Goal: Task Accomplishment & Management: Complete application form

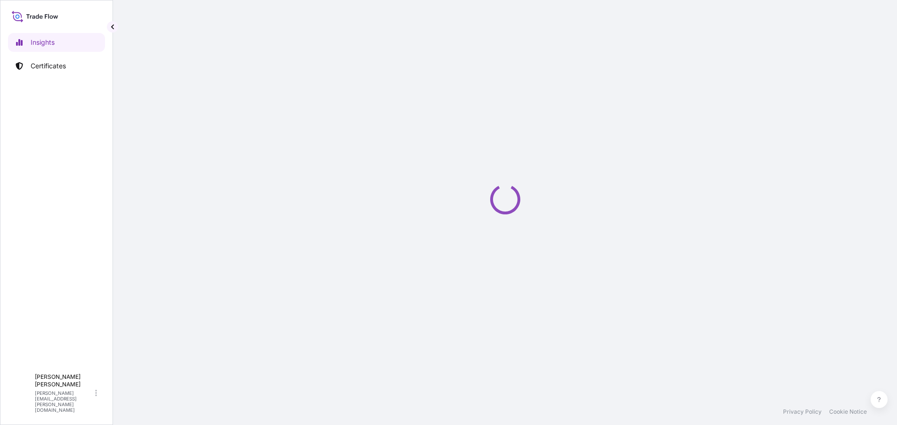
select select "2025"
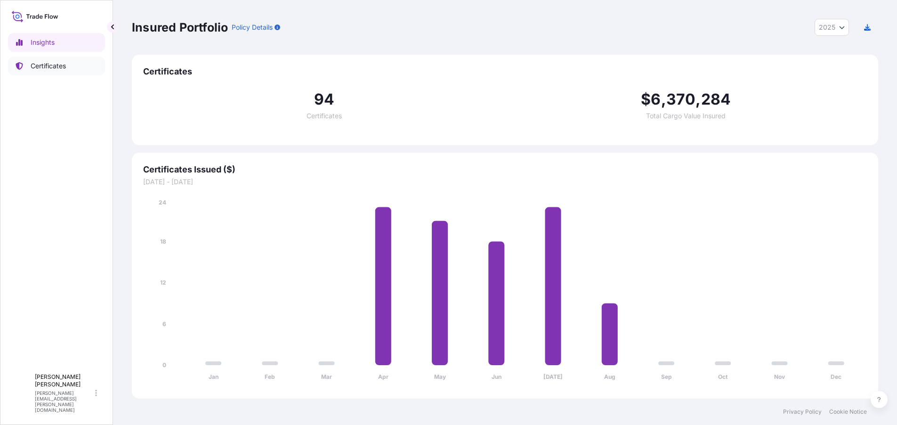
click at [60, 67] on p "Certificates" at bounding box center [48, 65] width 35 height 9
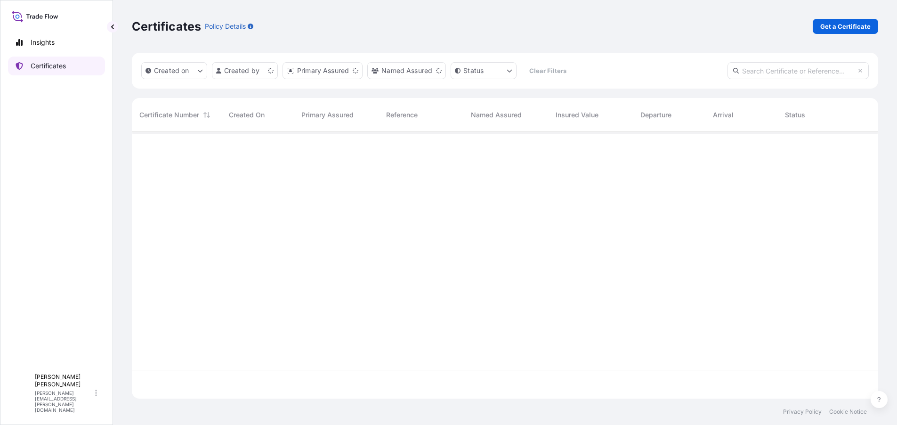
scroll to position [264, 739]
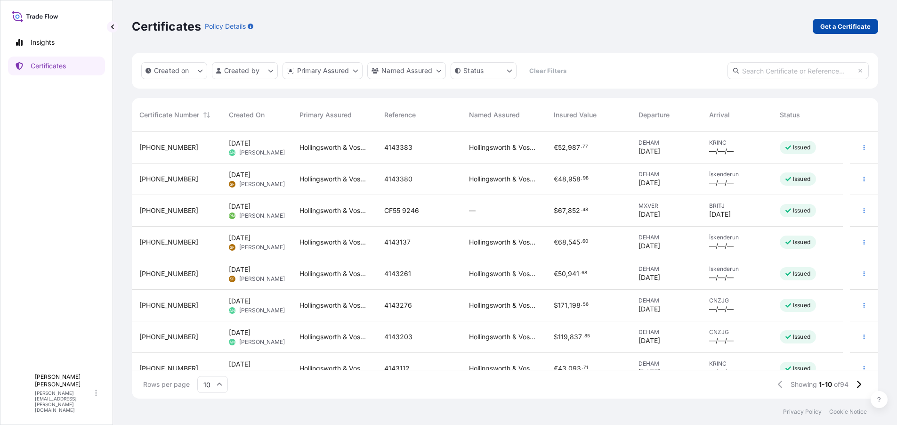
click at [852, 26] on p "Get a Certificate" at bounding box center [845, 26] width 50 height 9
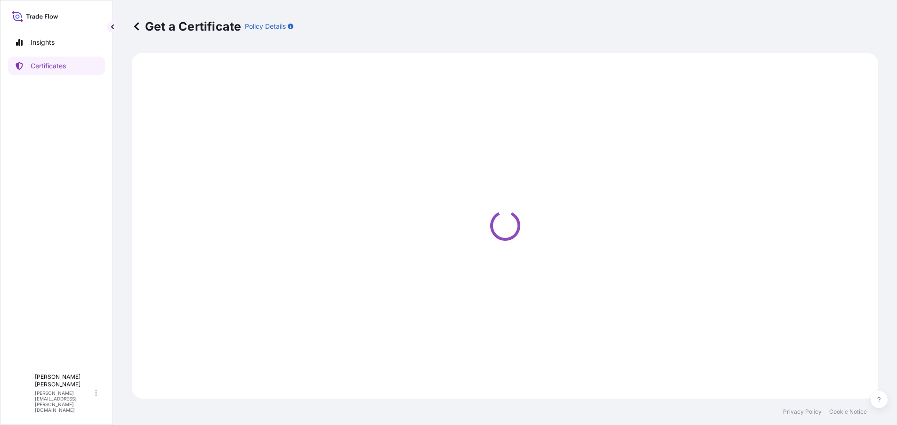
select select "Ocean Vessel"
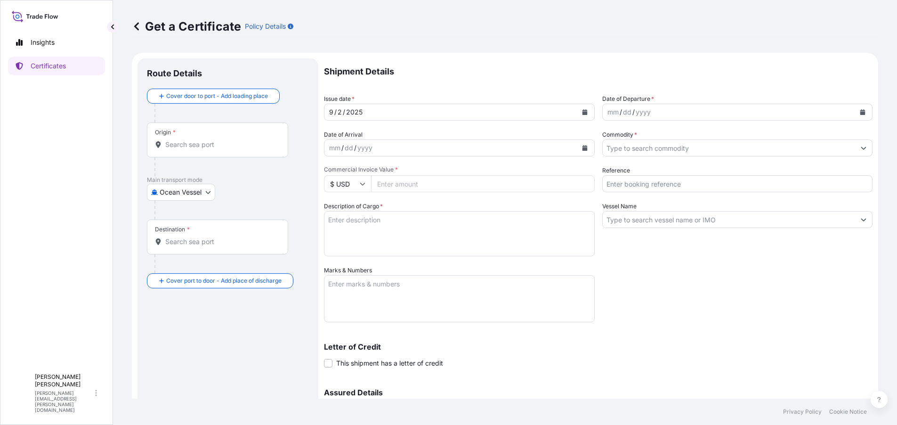
click at [427, 110] on div "[DATE]" at bounding box center [450, 112] width 253 height 17
click at [583, 112] on icon "Calendar" at bounding box center [584, 112] width 5 height 6
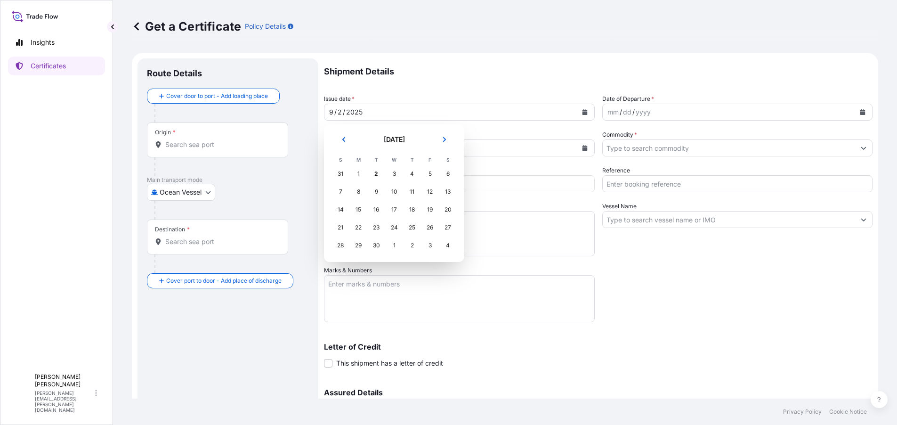
click at [340, 173] on div "31" at bounding box center [340, 173] width 17 height 17
click at [342, 175] on div "31" at bounding box center [340, 173] width 17 height 17
click at [342, 173] on div "31" at bounding box center [340, 173] width 17 height 17
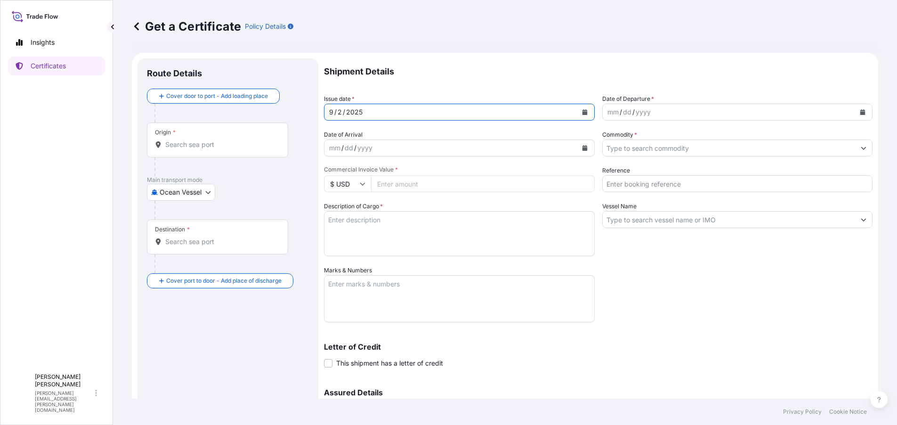
click at [582, 112] on icon "Calendar" at bounding box center [584, 112] width 5 height 6
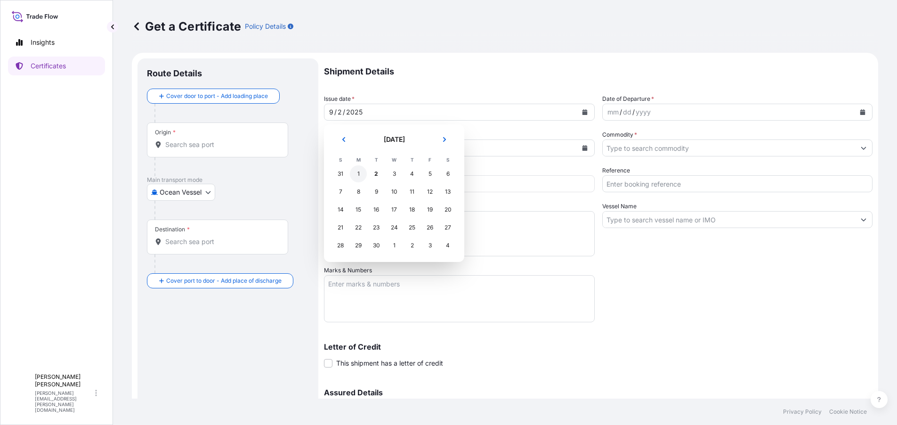
click at [359, 176] on div "1" at bounding box center [358, 173] width 17 height 17
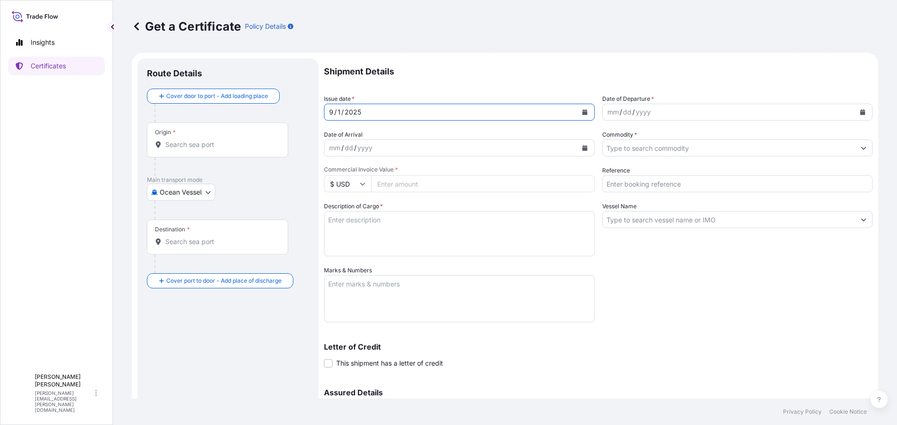
click at [855, 112] on button "Calendar" at bounding box center [862, 111] width 15 height 15
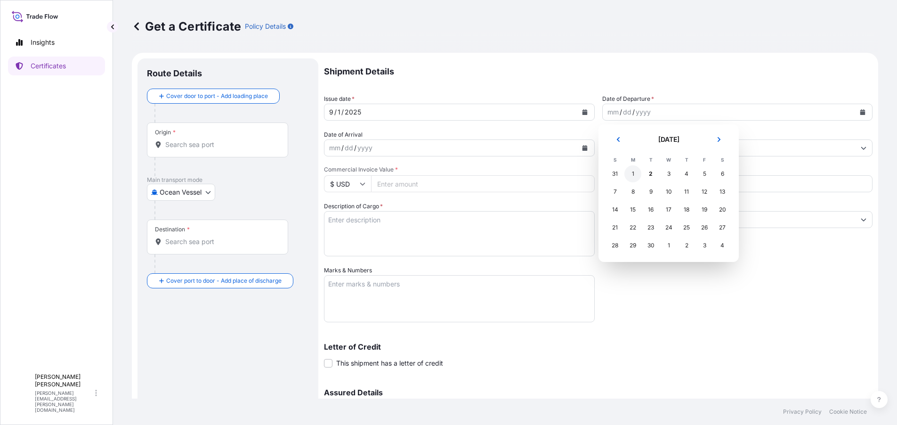
click at [633, 176] on div "1" at bounding box center [632, 173] width 17 height 17
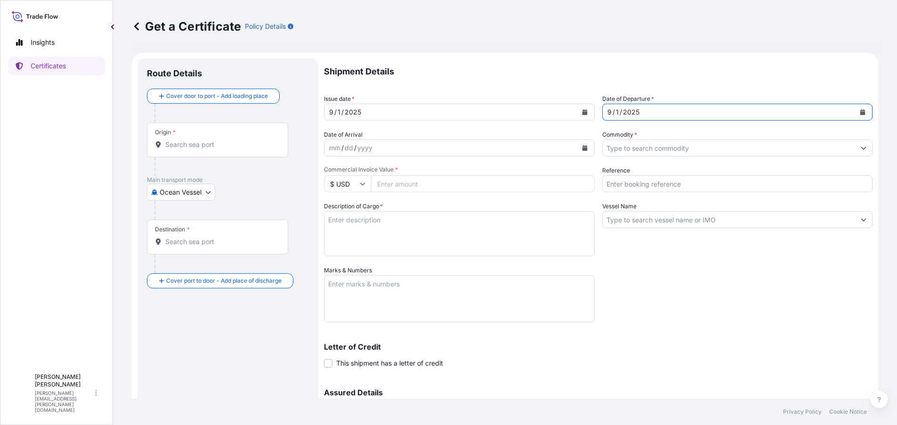
click at [653, 151] on input "Commodity *" at bounding box center [728, 147] width 253 height 17
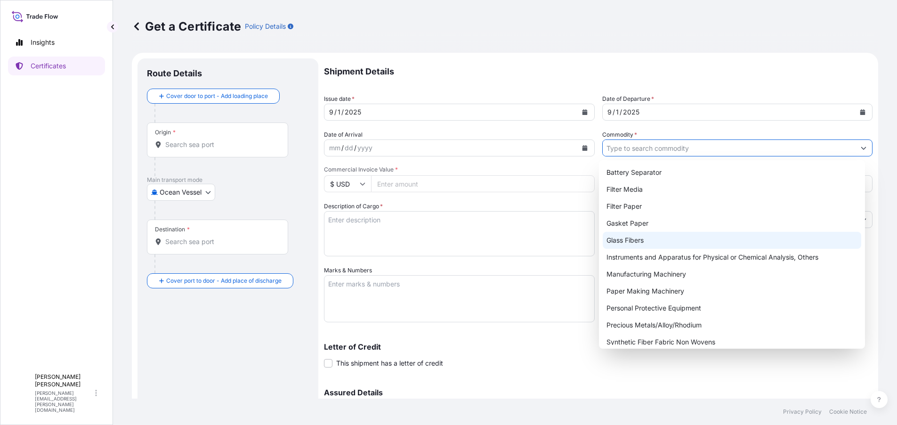
click at [644, 236] on div "Glass Fibers" at bounding box center [731, 240] width 258 height 17
type input "Glass Fibers"
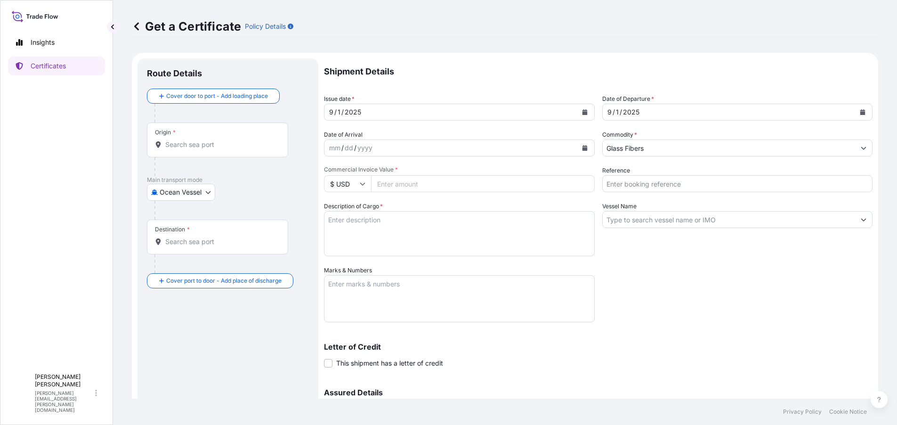
click at [399, 181] on input "Commercial Invoice Value *" at bounding box center [483, 183] width 224 height 17
paste input "13617.07"
type input "13617.07"
click at [712, 285] on div "Shipment Details Issue date * [DATE] Date of Departure * [DATE] Date of Arrival…" at bounding box center [598, 264] width 548 height 413
click at [391, 224] on textarea "Description of Cargo *" at bounding box center [459, 233] width 271 height 45
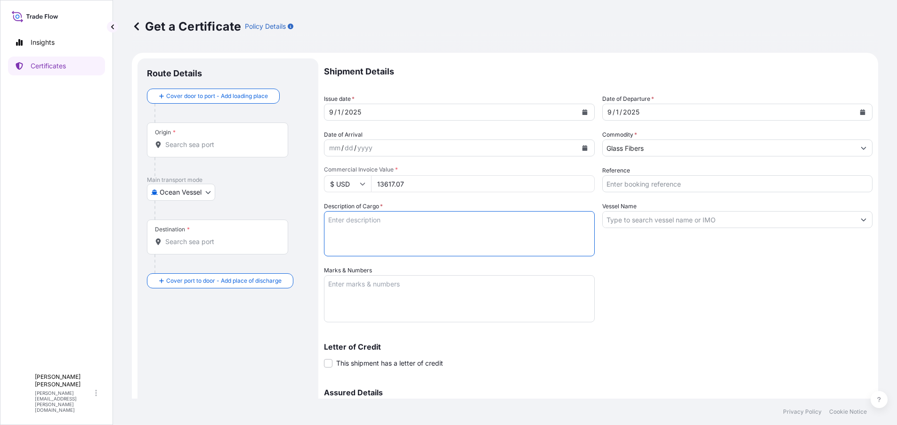
paste textarea "1,179KGS GLASS FIBER FILTER MEDIA"
type textarea "1,179KGS GLASS FIBER FILTER MEDIA"
drag, startPoint x: 729, startPoint y: 287, endPoint x: 721, endPoint y: 280, distance: 11.0
click at [729, 287] on div "Shipment Details Issue date * [DATE] Date of Departure * [DATE] Date of Arrival…" at bounding box center [598, 264] width 548 height 413
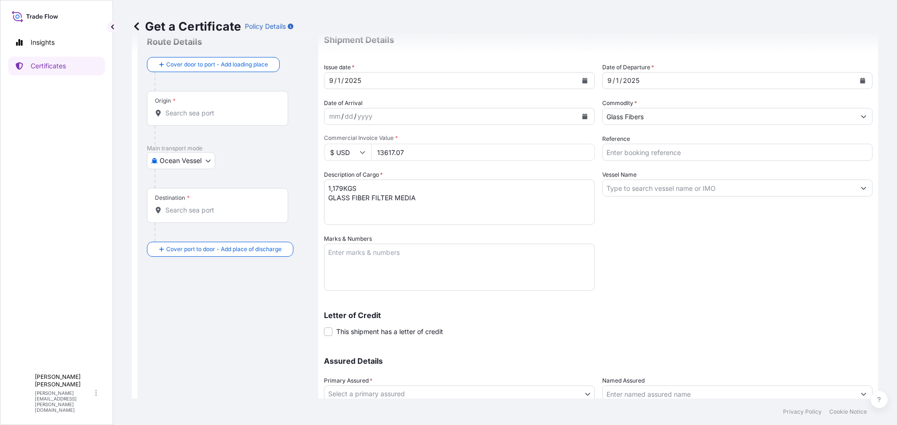
scroll to position [47, 0]
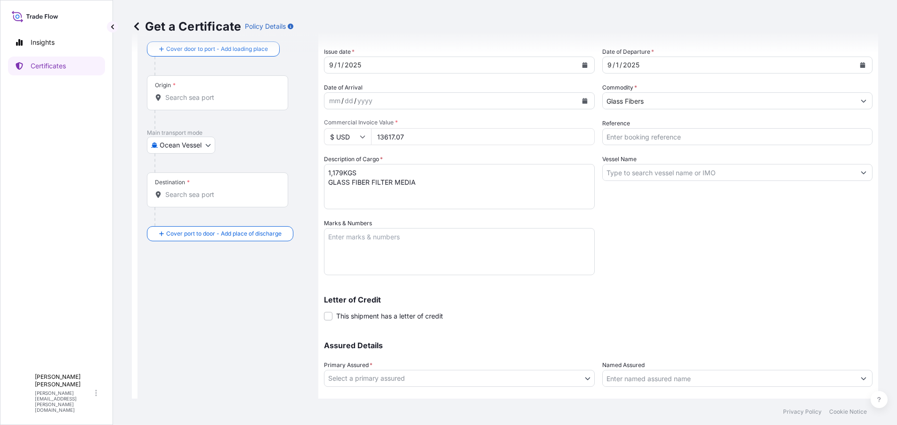
click at [424, 240] on textarea "Marks & Numbers" at bounding box center [459, 251] width 271 height 47
paste textarea "Invoice No.: 134069 Contract No.: 130712"
click at [346, 252] on textarea "Invoice No.: 134069 Contract No.: 130712" at bounding box center [459, 251] width 271 height 47
paste textarea "Bill of Loading No. / Air WayBill No.: SHYOK25174097"
click at [373, 238] on textarea "Invoice No.: 134069 Contract No.: 130712 Bill of Loading No. / Air WayBill No.:…" at bounding box center [459, 251] width 271 height 47
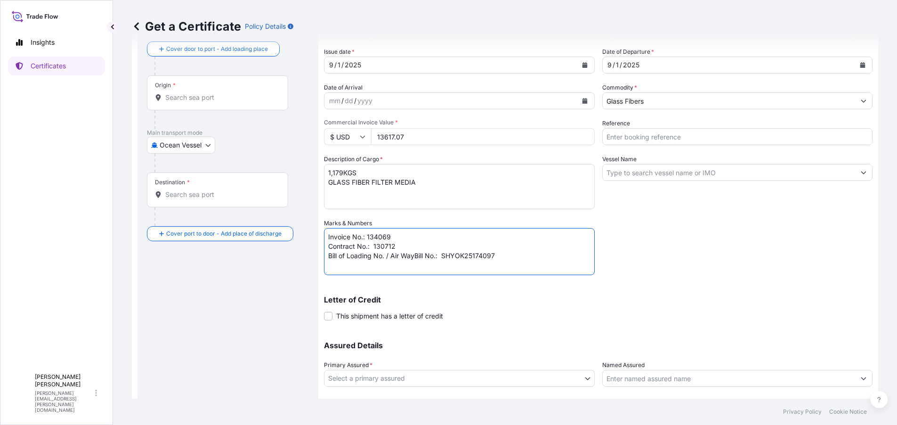
click at [446, 256] on textarea "Invoice No.: 134069 Contract No.: 130712 Bill of Loading No. / Air WayBill No.:…" at bounding box center [459, 251] width 271 height 47
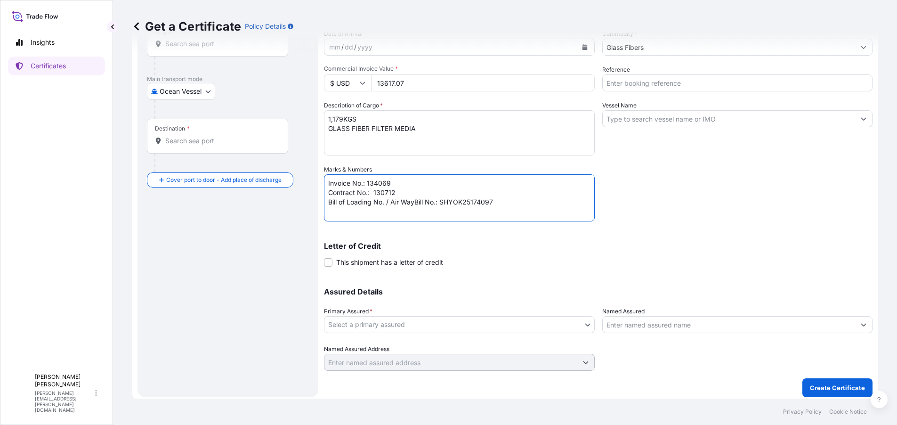
scroll to position [105, 0]
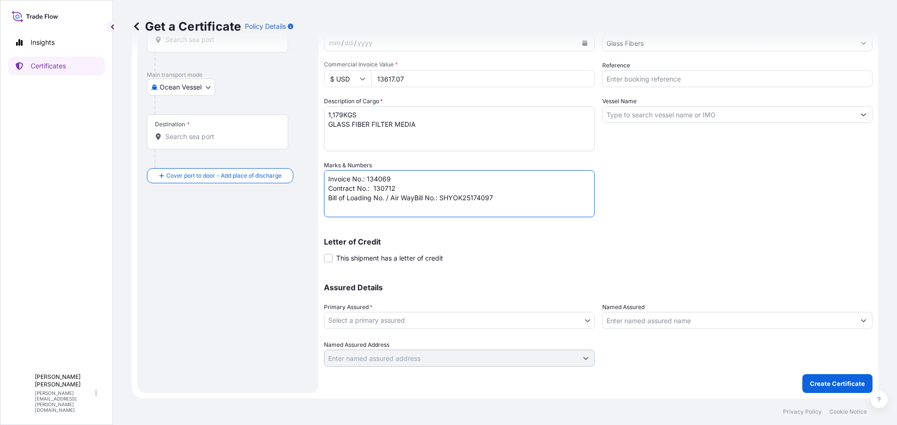
click at [521, 199] on textarea "Invoice No.: 134069 Contract No.: 130712 Bill of Loading No. / Air WayBill No.:…" at bounding box center [459, 193] width 271 height 47
click at [362, 211] on textarea "Invoice No.: 134069 Contract No.: 130712 Bill of Loading No. / Air WayBill No.:…" at bounding box center [459, 193] width 271 height 47
paste textarea ""Remark: INSURANCE POLICY OR CERTIFICATE ALL THE ORIGINALS ENDORSED IN BLANK FO…"
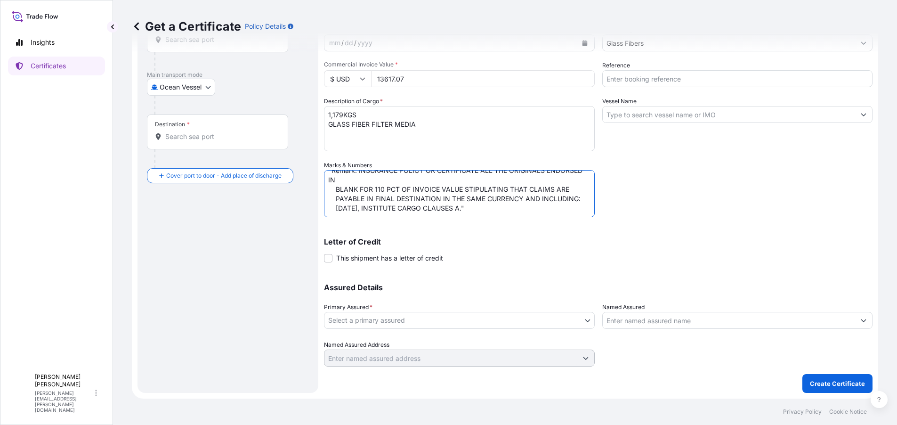
scroll to position [56, 0]
click at [503, 200] on textarea "Invoice No.: 134069 Contract No.: 130712 Bill of Loading No. / Air WayBill No.:…" at bounding box center [459, 193] width 271 height 47
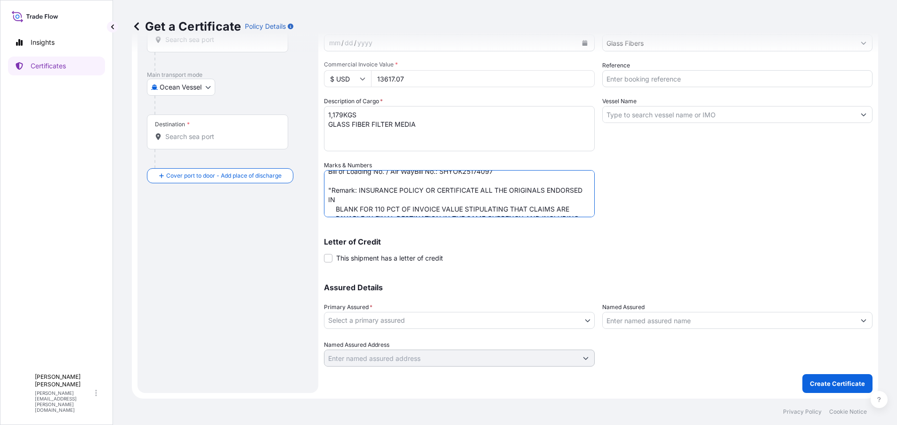
scroll to position [46, 0]
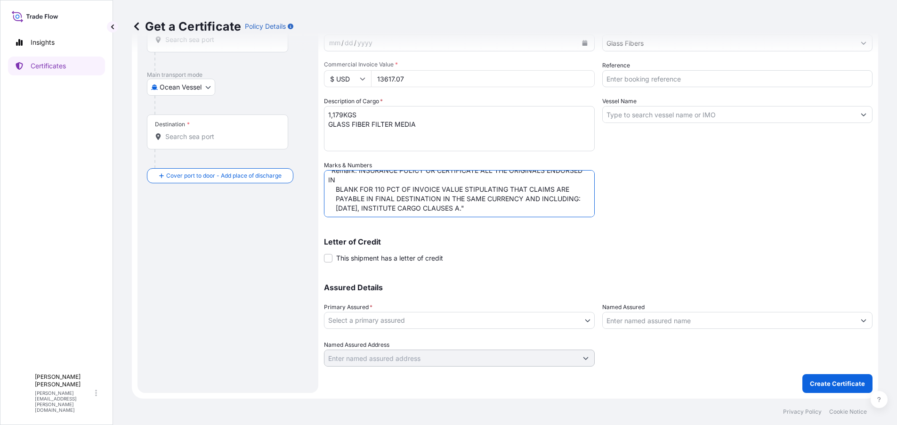
click at [390, 180] on textarea "Invoice No.: 134069 Contract No.: 130712 Bill of Loading No. / Air WayBill No.:…" at bounding box center [459, 193] width 271 height 47
click at [336, 199] on textarea "Invoice No.: 134069 Contract No.: 130712 Bill of Loading No. / Air WayBill No.:…" at bounding box center [459, 193] width 271 height 47
click at [383, 196] on textarea "Invoice No.: 134069 Contract No.: 130712 Bill of Loading No. / Air WayBill No.:…" at bounding box center [459, 193] width 271 height 47
click at [529, 207] on textarea "Invoice No.: 134069 Contract No.: 130712 Bill of Loading No. / Air WayBill No.:…" at bounding box center [459, 193] width 271 height 47
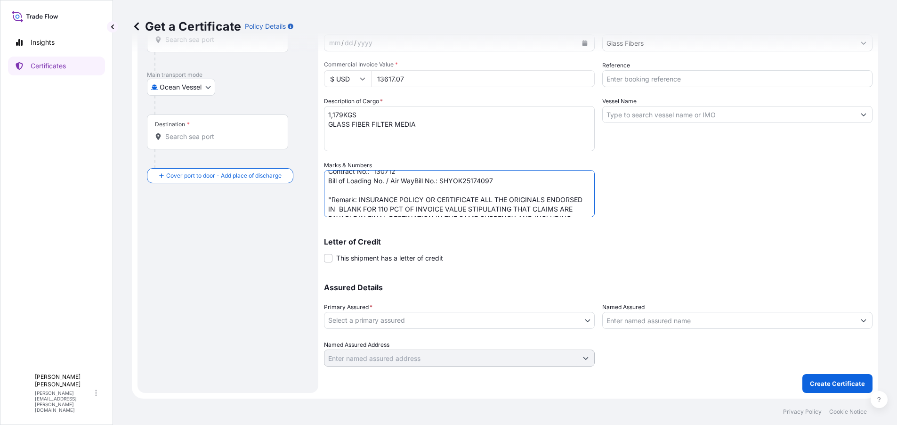
scroll to position [0, 0]
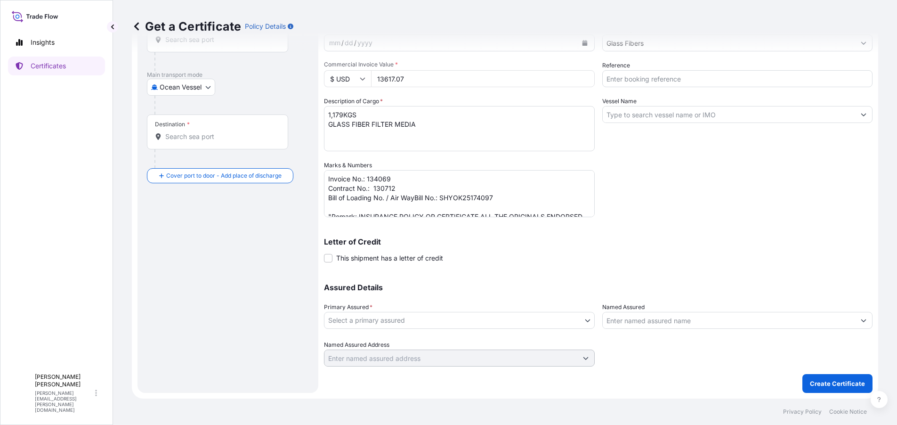
click at [782, 230] on div "Letter of Credit This shipment has a letter of credit Letter of credit * Letter…" at bounding box center [598, 244] width 548 height 36
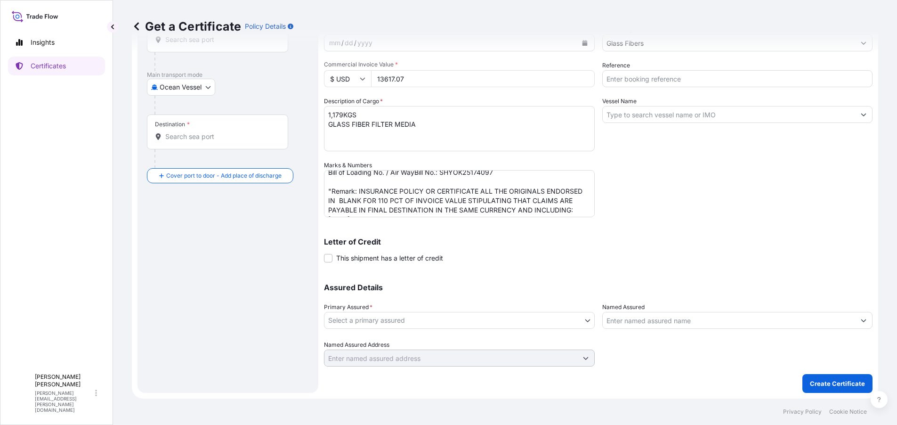
scroll to position [37, 0]
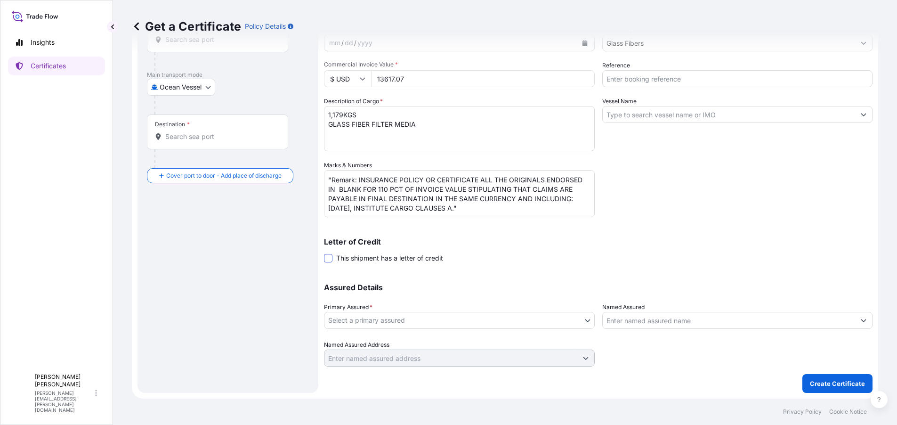
click at [331, 258] on span at bounding box center [328, 258] width 8 height 8
click at [324, 253] on input "This shipment has a letter of credit" at bounding box center [324, 253] width 0 height 0
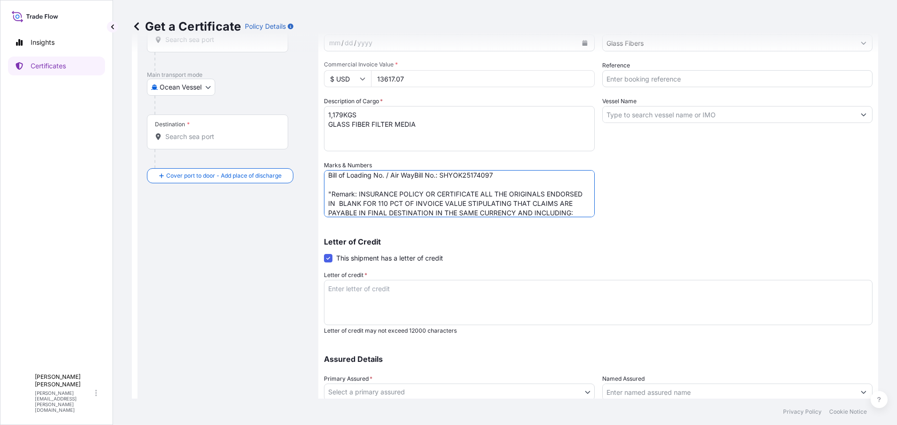
scroll to position [0, 0]
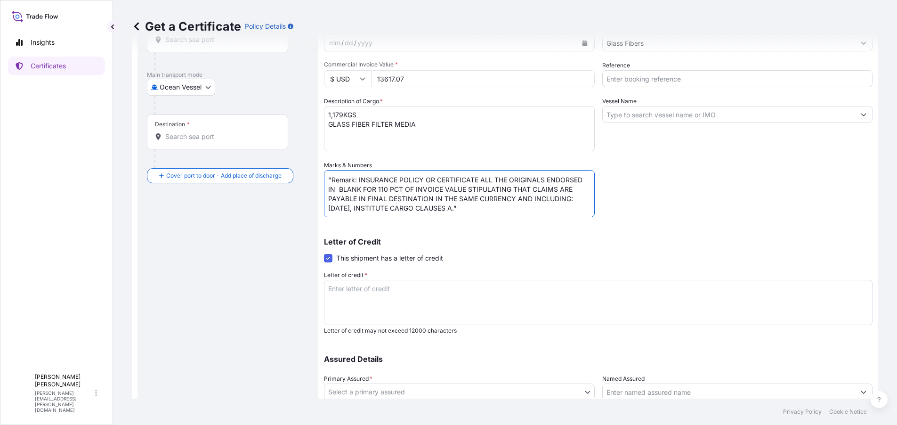
drag, startPoint x: 521, startPoint y: 210, endPoint x: 320, endPoint y: 181, distance: 202.6
click at [320, 181] on form "Route Details Cover door to port - Add loading place Place of loading Road / [G…" at bounding box center [505, 209] width 746 height 522
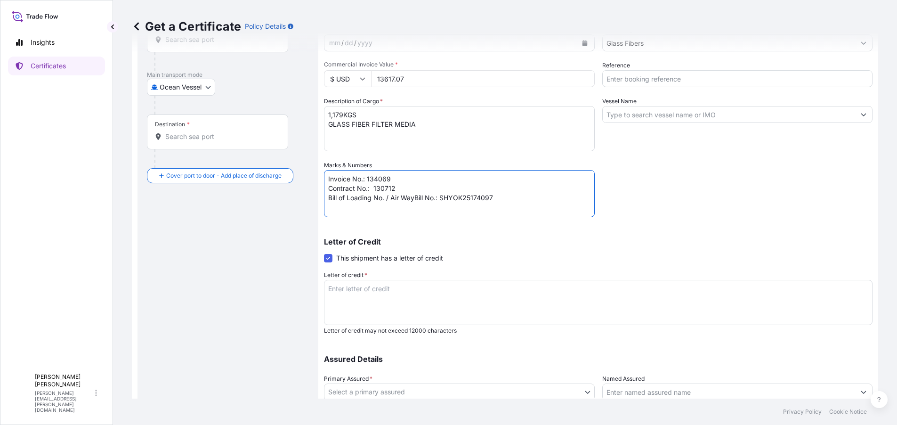
scroll to position [8, 0]
type textarea "Invoice No.: 134069 Contract No.: 130712 Bill of Loading No. / Air WayBill No.:…"
click at [358, 299] on textarea "Letter of credit *" at bounding box center [598, 302] width 548 height 45
paste textarea ""Remark: INSURANCE POLICY OR CERTIFICATE ALL THE ORIGINALS ENDORSED IN BLANK FO…"
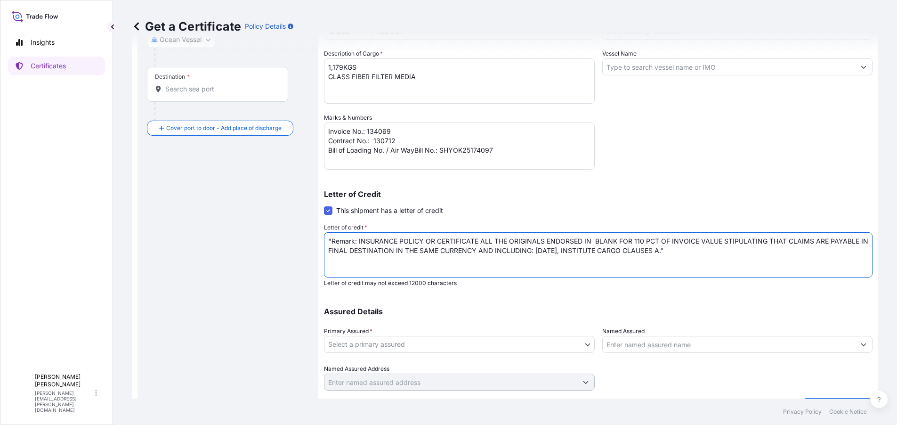
scroll to position [176, 0]
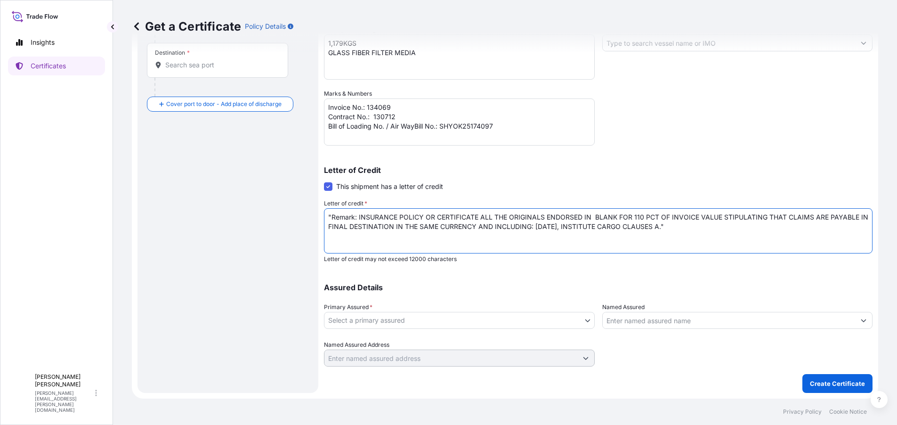
type textarea ""Remark: INSURANCE POLICY OR CERTIFICATE ALL THE ORIGINALS ENDORSED IN BLANK FO…"
click at [355, 138] on textarea "Invoice No.: 134069 Contract No.: 130712 Bill of Loading No. / Air WayBill No.:…" at bounding box center [459, 121] width 271 height 47
click at [510, 132] on textarea "Invoice No.: 134069 Contract No.: 130712 Bill of Loading No. / Air WayBill No.:…" at bounding box center [459, 121] width 271 height 47
type textarea "Invoice No.: 134069 Contract No.: 130712 Bill of Loading No. / Air WayBill No.:…"
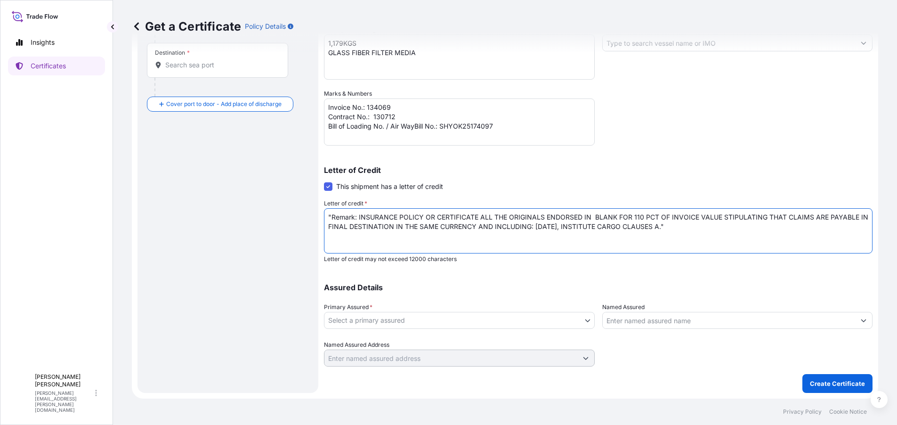
click at [756, 250] on textarea ""Remark: INSURANCE POLICY OR CERTIFICATE ALL THE ORIGINALS ENDORSED IN BLANK FO…" at bounding box center [598, 230] width 548 height 45
click at [407, 319] on body "Insights Certificates J [PERSON_NAME] [PERSON_NAME][EMAIL_ADDRESS][PERSON_NAME]…" at bounding box center [448, 212] width 897 height 425
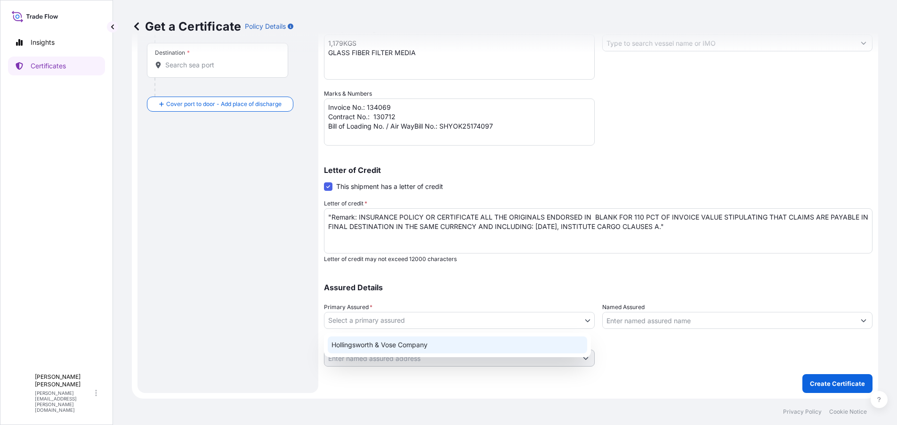
click at [393, 345] on div "Hollingsworth & Vose Company" at bounding box center [457, 344] width 259 height 17
select select "31506"
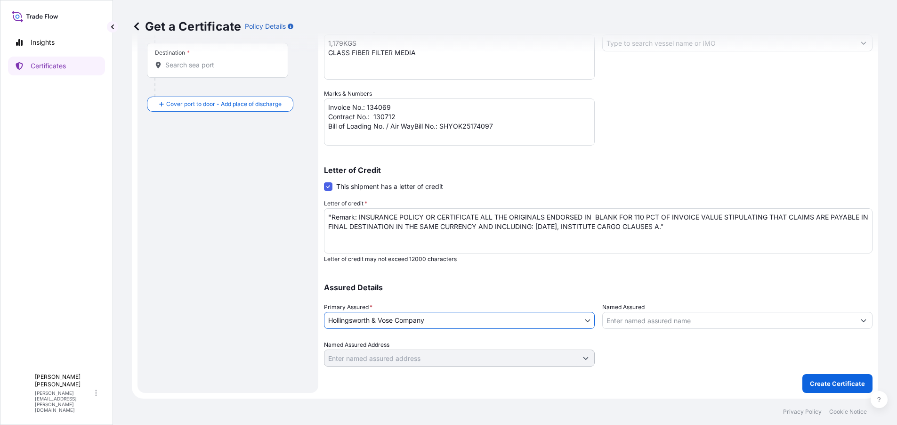
click at [635, 317] on input "Named Assured" at bounding box center [728, 320] width 253 height 17
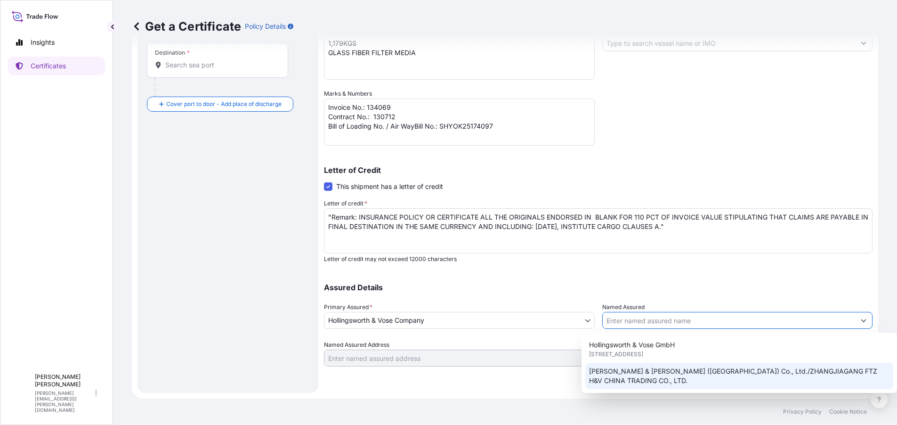
click at [634, 373] on span "[PERSON_NAME] & [PERSON_NAME] ([GEOGRAPHIC_DATA]) Co., Ltd./ZHANGJIAGANG FTZ H&…" at bounding box center [739, 375] width 301 height 19
type input "[PERSON_NAME] & [PERSON_NAME] ([GEOGRAPHIC_DATA]) Co., Ltd./ZHANGJIAGANG FTZ H&…"
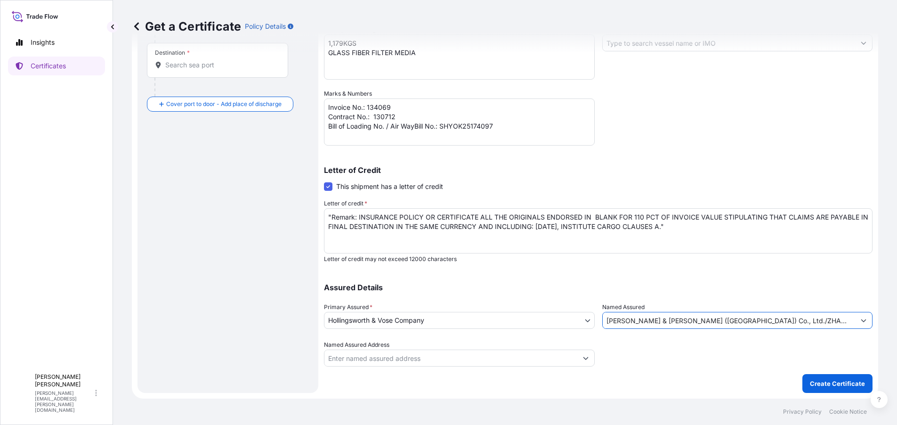
click at [485, 358] on input "Named Assured Address" at bounding box center [450, 357] width 253 height 17
click at [449, 275] on div "Assured Details Primary Assured * [PERSON_NAME] & [PERSON_NAME] Company [PERSON…" at bounding box center [598, 319] width 548 height 94
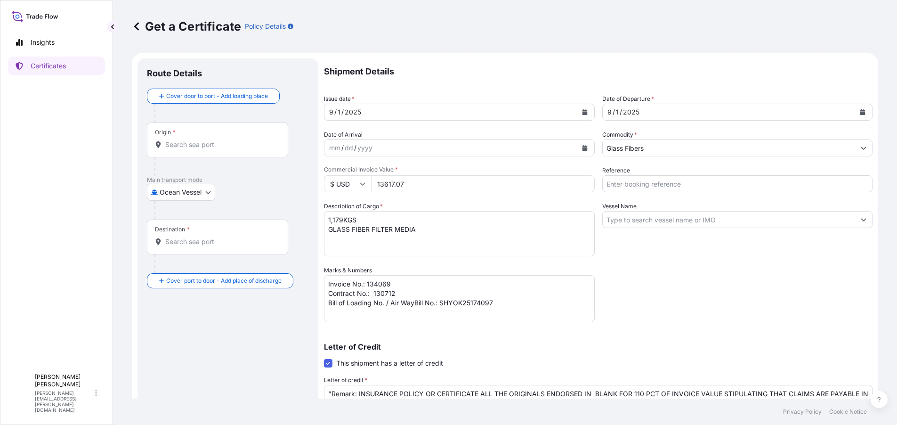
click at [582, 111] on icon "Calendar" at bounding box center [585, 112] width 6 height 6
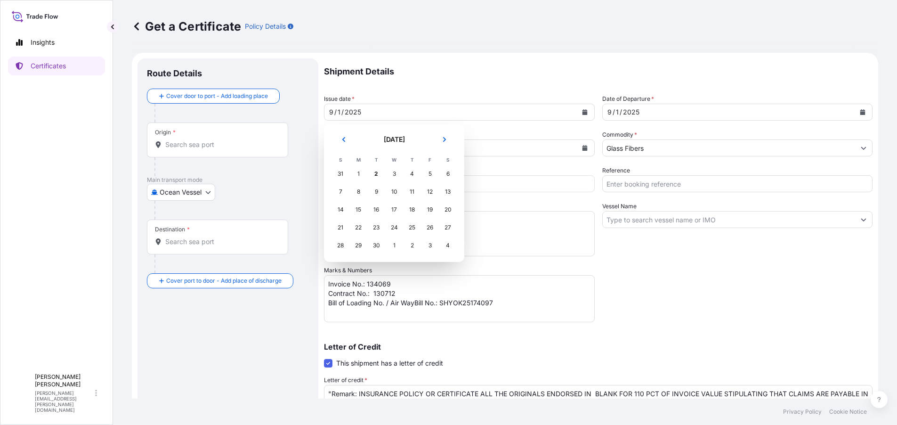
click at [339, 173] on div "31" at bounding box center [340, 173] width 17 height 17
click at [341, 174] on div "31" at bounding box center [340, 173] width 17 height 17
click at [359, 172] on div "1" at bounding box center [358, 173] width 17 height 17
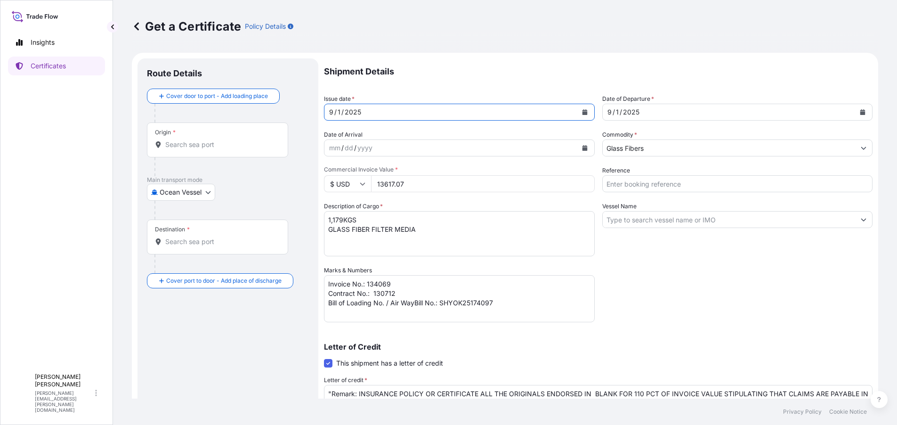
click at [186, 148] on input "Origin *" at bounding box center [220, 144] width 111 height 9
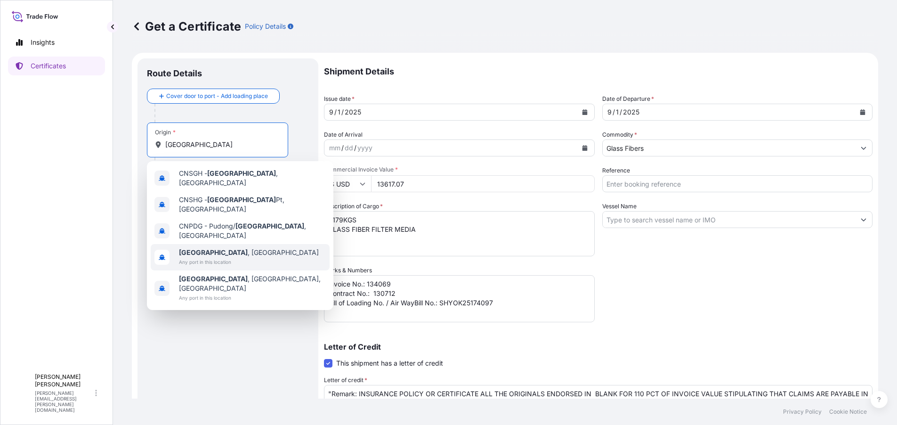
click at [223, 248] on span "[GEOGRAPHIC_DATA] , [GEOGRAPHIC_DATA]" at bounding box center [249, 252] width 140 height 9
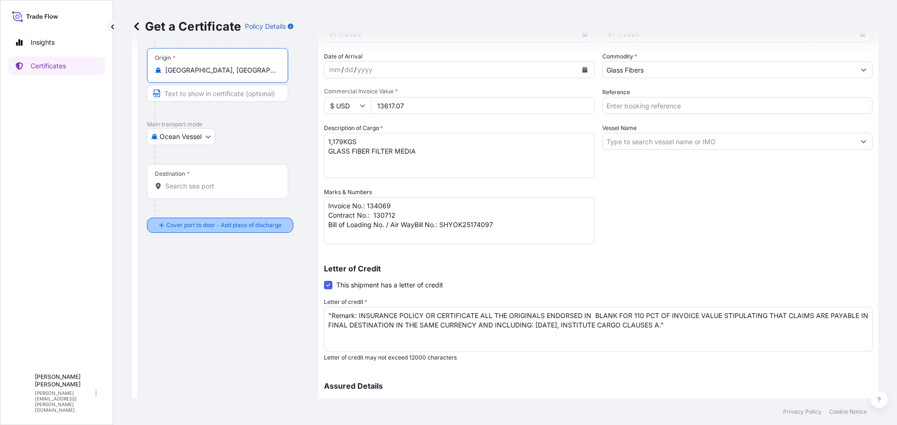
scroll to position [94, 0]
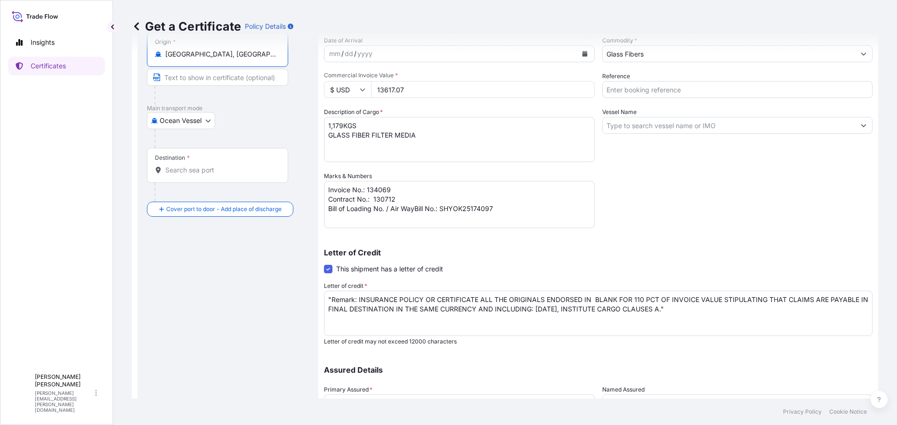
type input "[GEOGRAPHIC_DATA], [GEOGRAPHIC_DATA]"
click at [187, 170] on input "Destination *" at bounding box center [220, 169] width 111 height 9
click at [189, 169] on input "Destination * Please select a destination" at bounding box center [220, 169] width 111 height 9
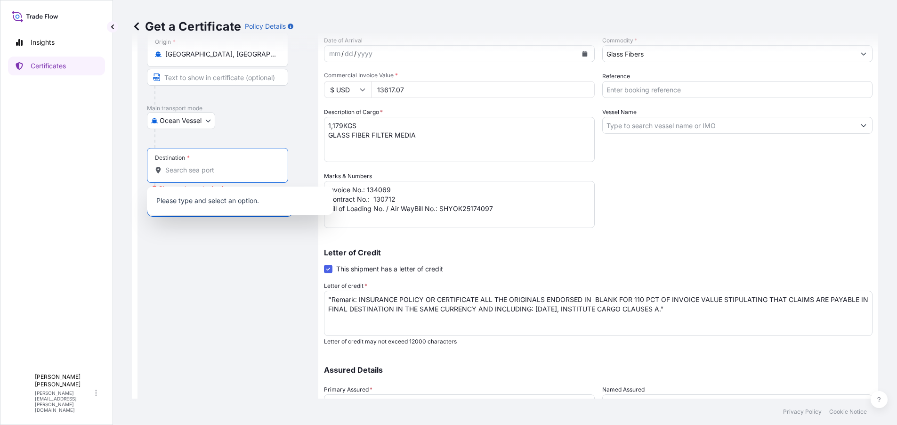
paste input "[GEOGRAPHIC_DATA]"
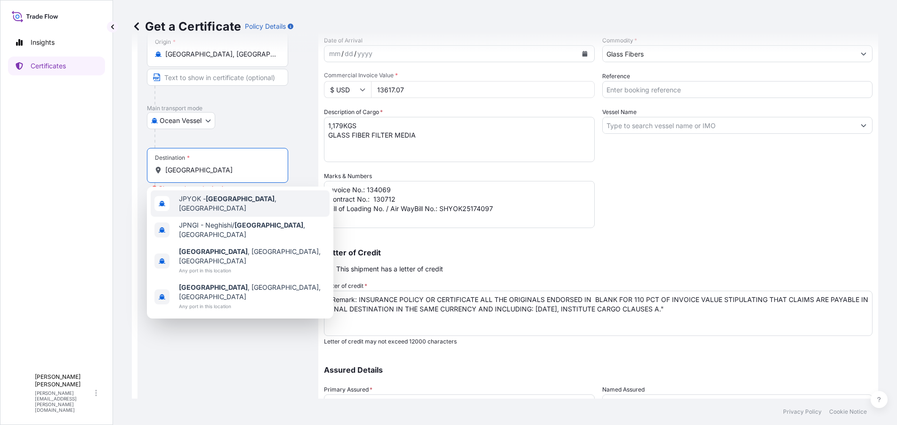
click at [269, 207] on div "JPYOK - [GEOGRAPHIC_DATA] , [GEOGRAPHIC_DATA]" at bounding box center [240, 203] width 179 height 26
type input "JPYOK - [GEOGRAPHIC_DATA], [GEOGRAPHIC_DATA]"
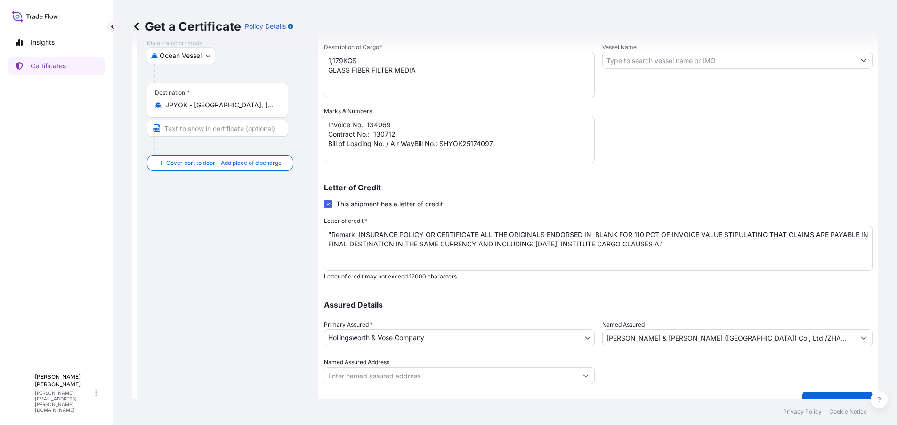
scroll to position [176, 0]
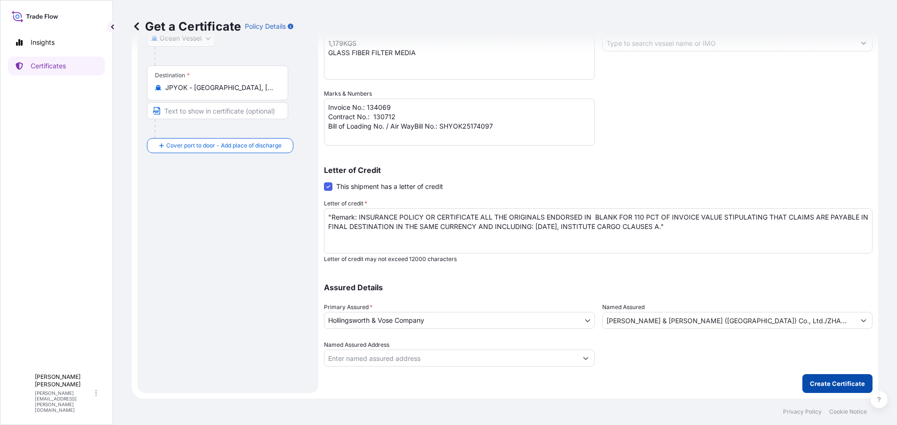
click at [815, 386] on p "Create Certificate" at bounding box center [836, 382] width 55 height 9
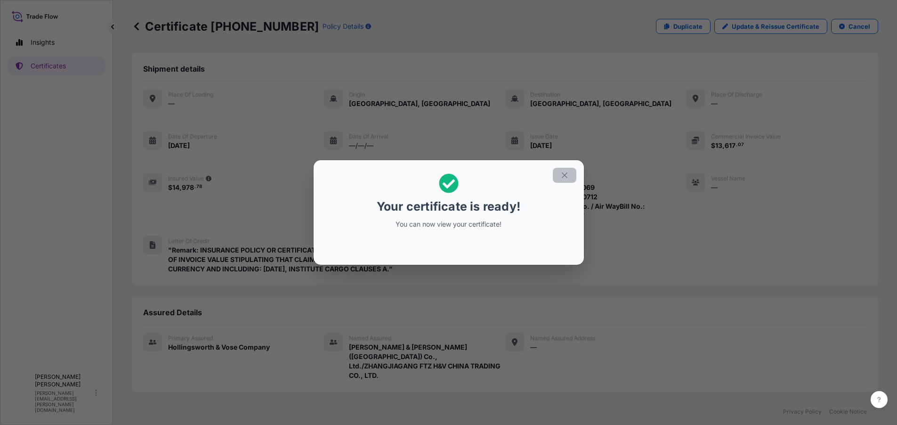
click at [564, 174] on icon "button" at bounding box center [564, 175] width 8 height 8
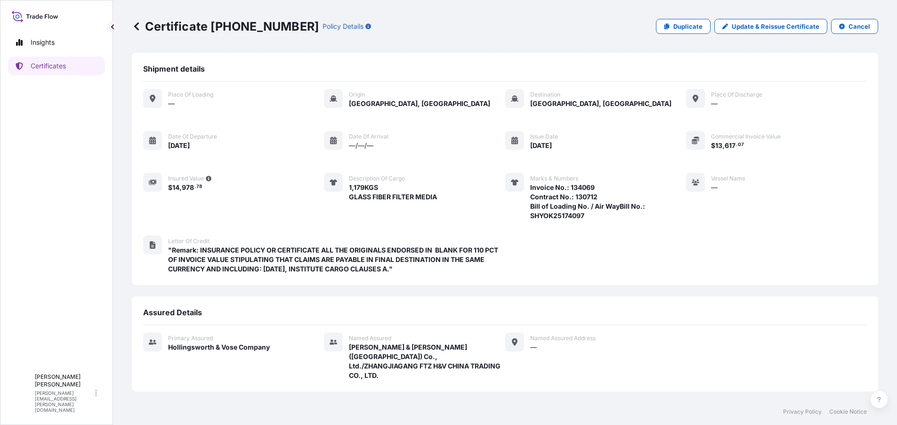
scroll to position [83, 0]
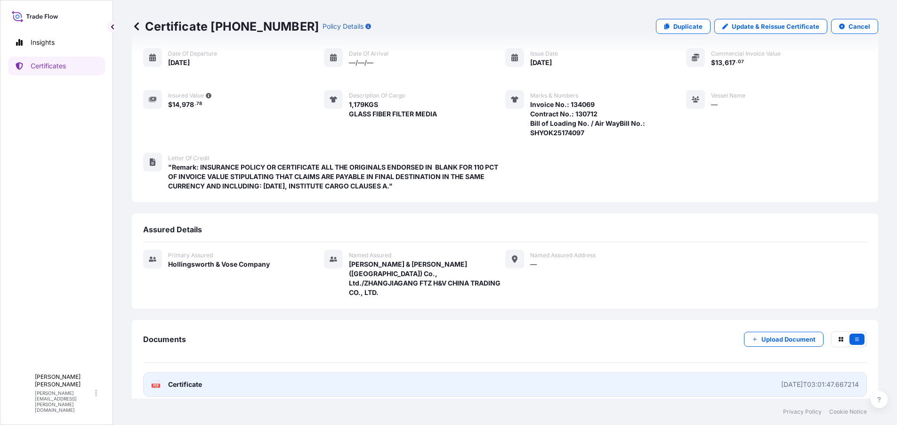
click at [193, 379] on span "Certificate" at bounding box center [185, 383] width 34 height 9
